Goal: Information Seeking & Learning: Learn about a topic

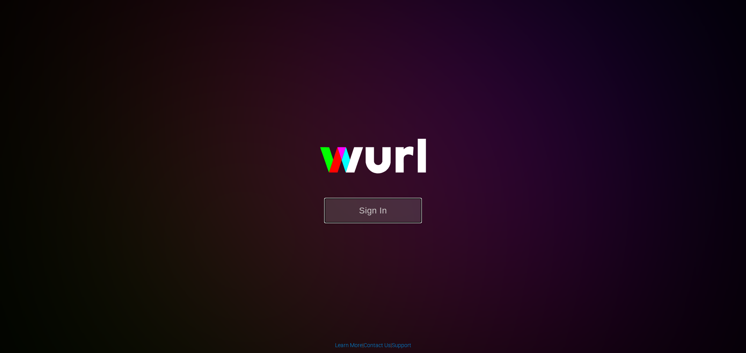
click at [369, 210] on button "Sign In" at bounding box center [373, 210] width 98 height 25
click at [351, 210] on button "Sign In" at bounding box center [373, 210] width 98 height 25
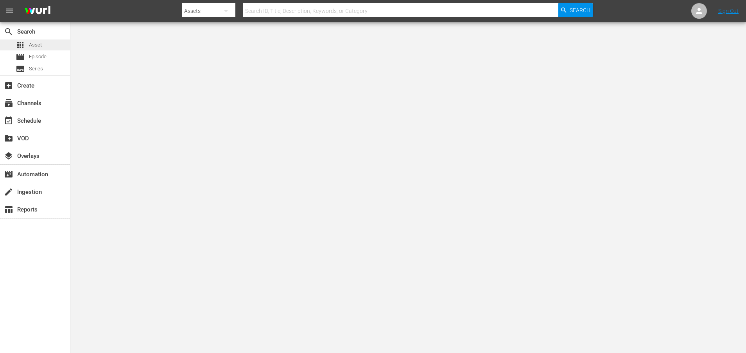
click at [40, 47] on span "Asset" at bounding box center [35, 45] width 13 height 8
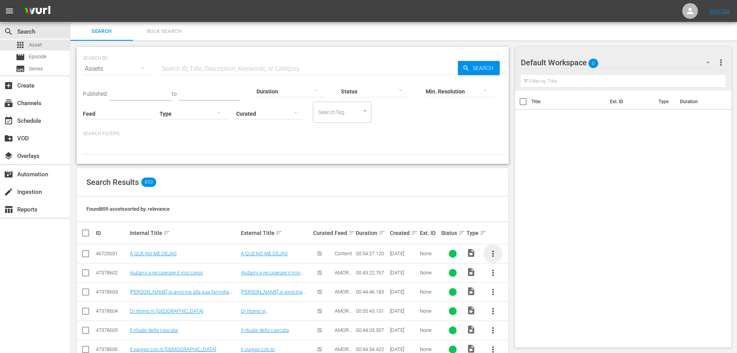
click at [494, 255] on span "more_vert" at bounding box center [493, 253] width 9 height 9
click at [483, 207] on div "Found 859 assets sorted by: relevance" at bounding box center [292, 209] width 431 height 25
click at [472, 253] on span "video_file" at bounding box center [471, 252] width 9 height 9
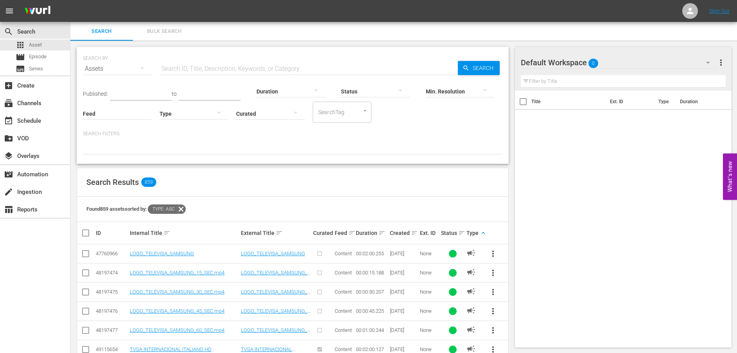
click at [483, 234] on th at bounding box center [496, 233] width 26 height 22
click at [483, 232] on th at bounding box center [496, 233] width 26 height 22
click at [483, 235] on th at bounding box center [496, 233] width 26 height 22
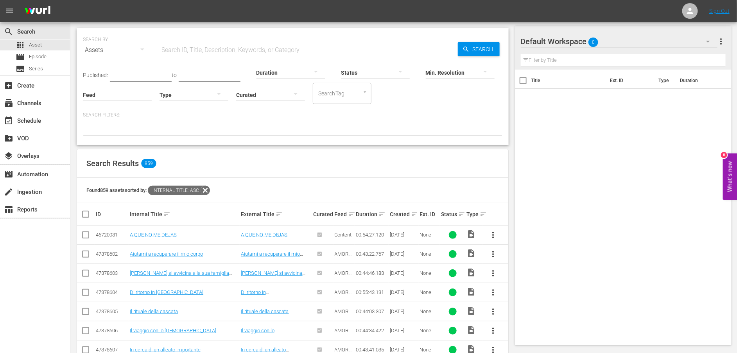
scroll to position [77, 0]
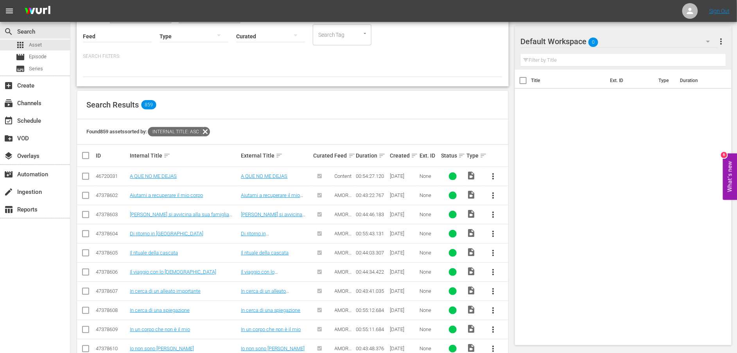
click at [84, 234] on input "checkbox" at bounding box center [85, 235] width 9 height 9
checkbox input "true"
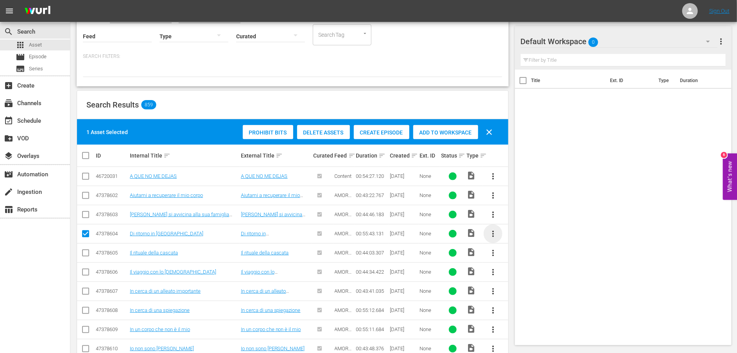
click at [493, 237] on span "more_vert" at bounding box center [493, 233] width 9 height 9
click at [154, 233] on link "Di ritorno in [GEOGRAPHIC_DATA]" at bounding box center [167, 234] width 74 height 6
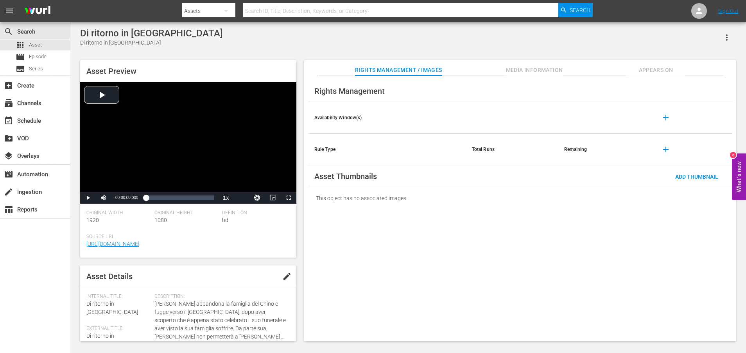
click at [656, 67] on span "Appears On" at bounding box center [656, 70] width 59 height 10
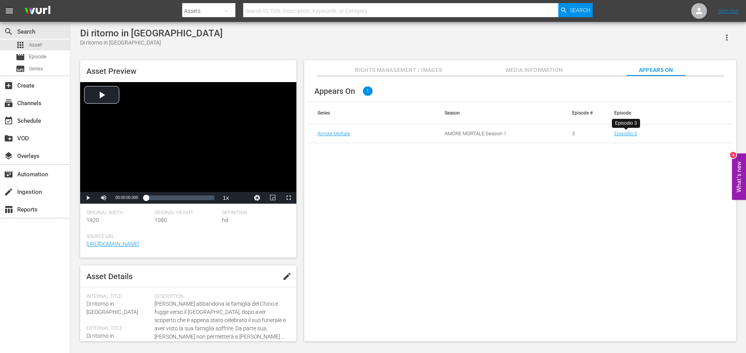
drag, startPoint x: 621, startPoint y: 135, endPoint x: 532, endPoint y: 110, distance: 92.7
click at [532, 110] on th "Season" at bounding box center [499, 113] width 128 height 22
click at [525, 69] on span "Media Information" at bounding box center [534, 70] width 59 height 10
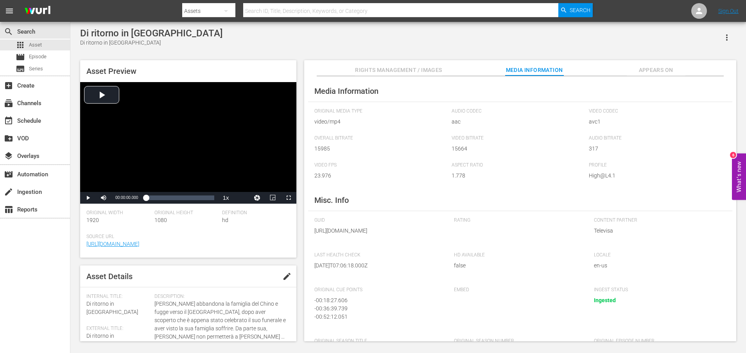
click at [420, 66] on span "Rights Management / Images" at bounding box center [398, 70] width 87 height 10
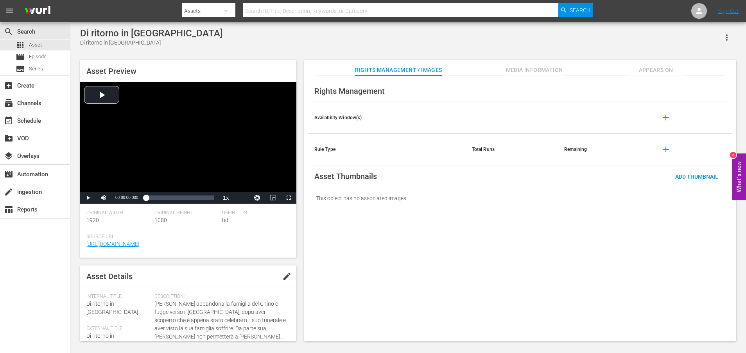
click at [541, 65] on span "Media Information" at bounding box center [534, 70] width 59 height 10
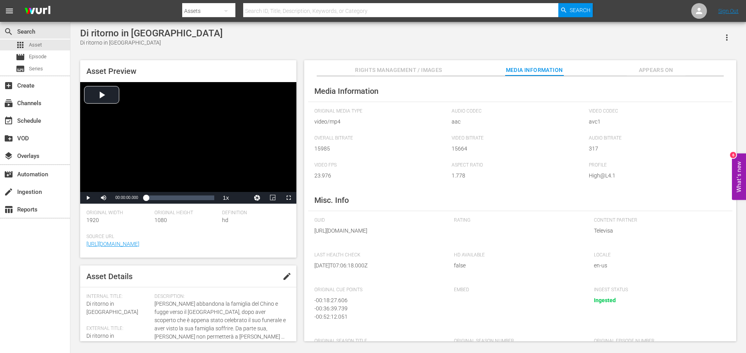
click at [651, 69] on span "Appears On" at bounding box center [656, 70] width 59 height 10
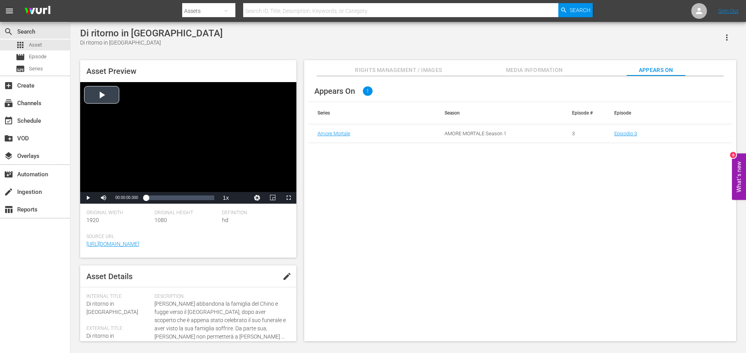
click at [189, 148] on div "Video Player" at bounding box center [188, 137] width 216 height 110
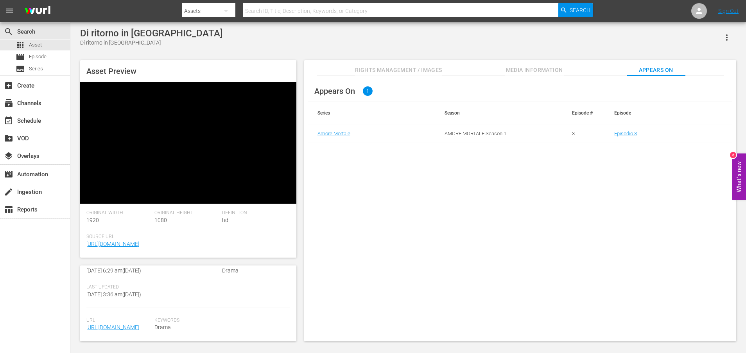
scroll to position [203, 0]
drag, startPoint x: 151, startPoint y: 331, endPoint x: 81, endPoint y: 295, distance: 78.9
click at [81, 295] on div "Asset Details edit Internal Title: Di ritorno in [GEOGRAPHIC_DATA] External Tit…" at bounding box center [188, 304] width 216 height 76
copy link "[URL][DOMAIN_NAME]"
click at [158, 122] on div "Video Player" at bounding box center [188, 137] width 216 height 110
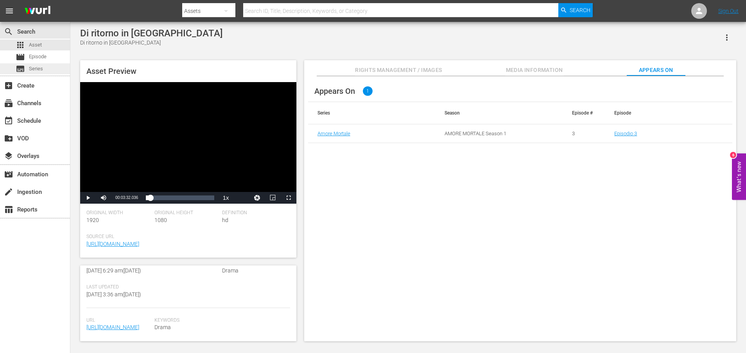
click at [43, 70] on div "subtitles Series" at bounding box center [35, 68] width 70 height 11
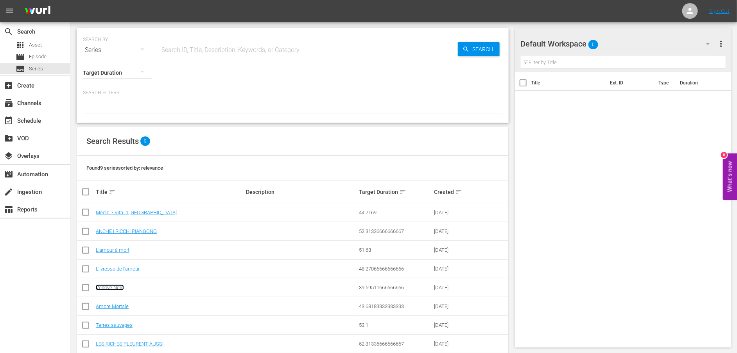
click at [113, 290] on link "Vedove Nere" at bounding box center [110, 288] width 28 height 6
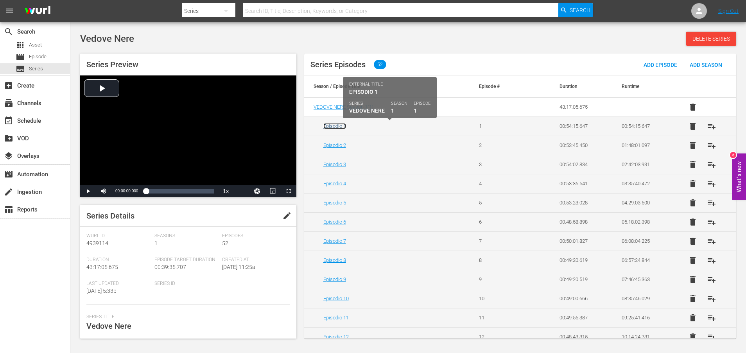
click at [333, 123] on link "Episodio 1" at bounding box center [334, 126] width 23 height 6
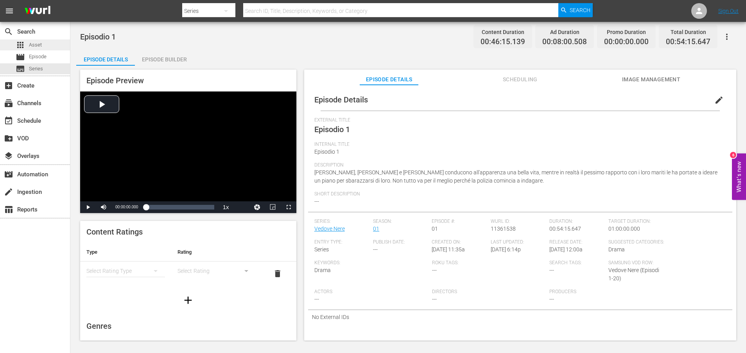
click at [43, 40] on div "apps Asset" at bounding box center [35, 45] width 70 height 11
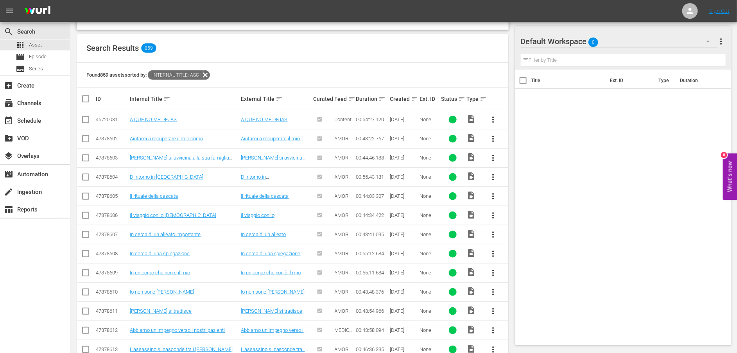
scroll to position [312, 0]
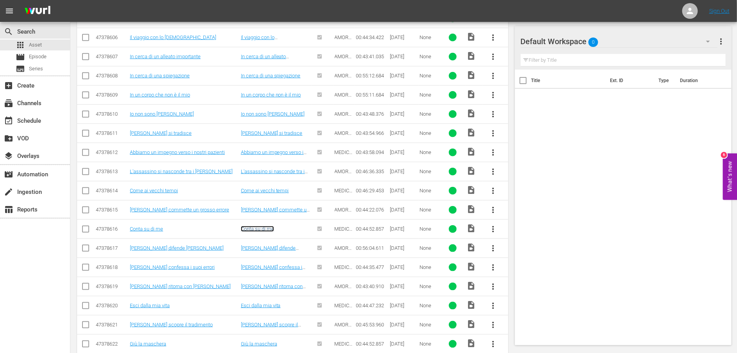
click at [253, 232] on link "Conta su di me" at bounding box center [257, 229] width 33 height 6
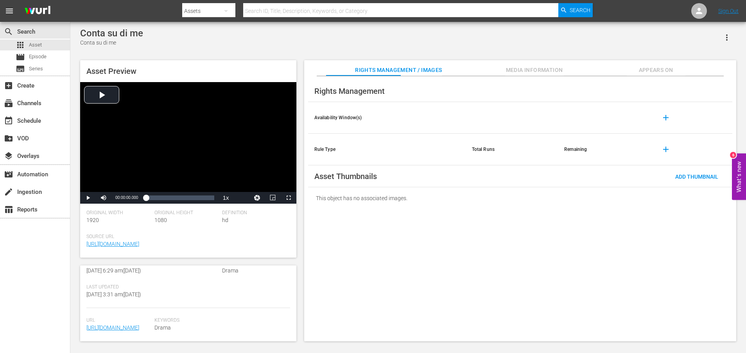
scroll to position [196, 0]
